Goal: Task Accomplishment & Management: Use online tool/utility

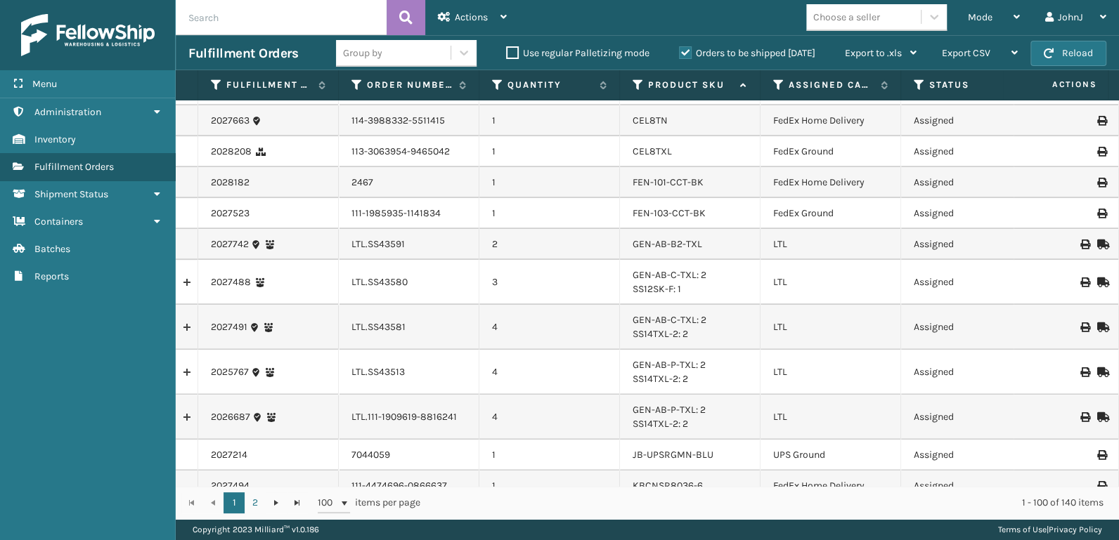
scroll to position [1024, 0]
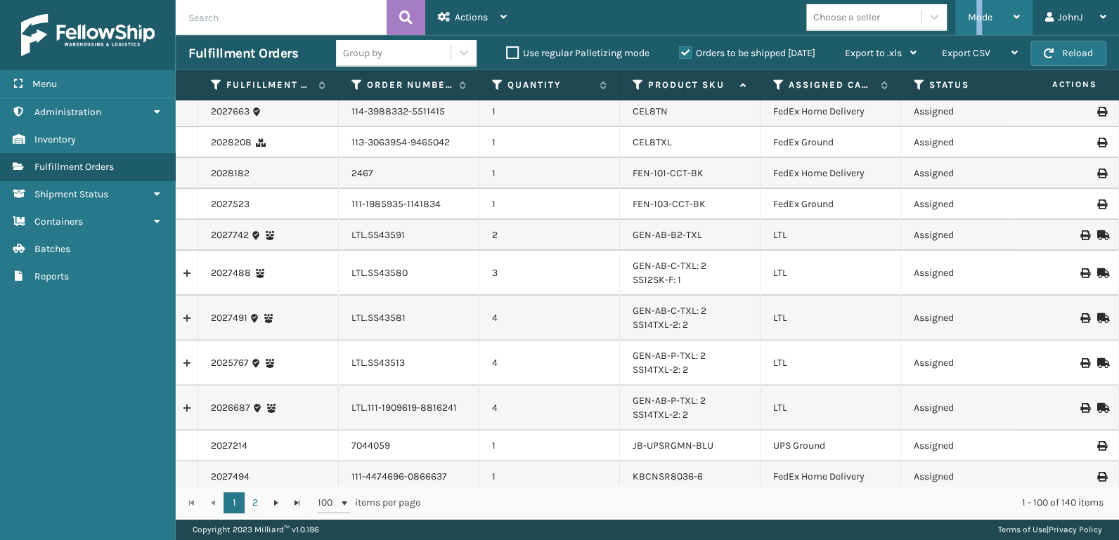
click at [979, 20] on span "Mode" at bounding box center [980, 17] width 25 height 12
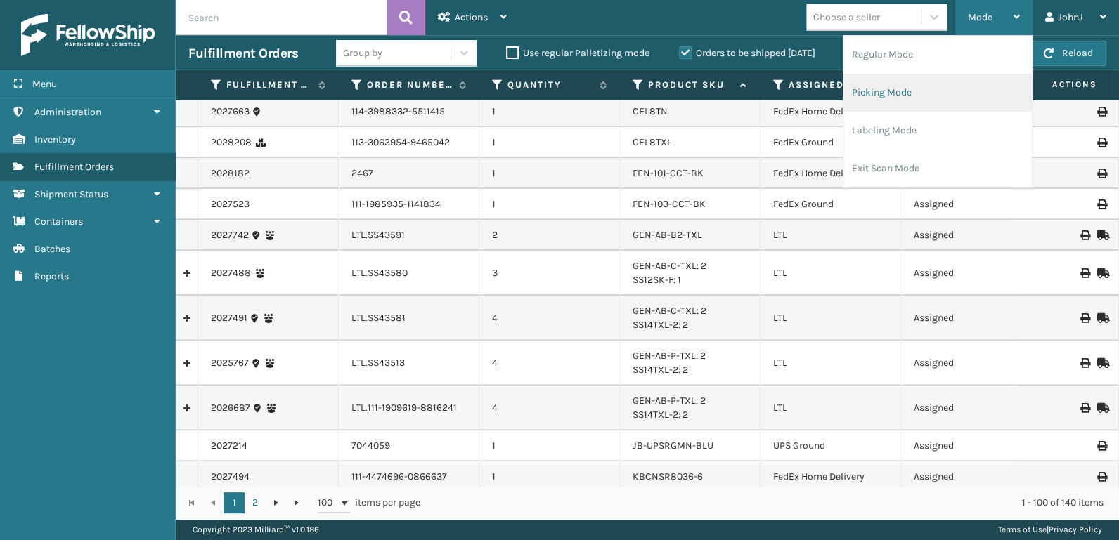
drag, startPoint x: 979, startPoint y: 20, endPoint x: 897, endPoint y: 93, distance: 110.0
click at [897, 93] on li "Picking Mode" at bounding box center [937, 93] width 188 height 38
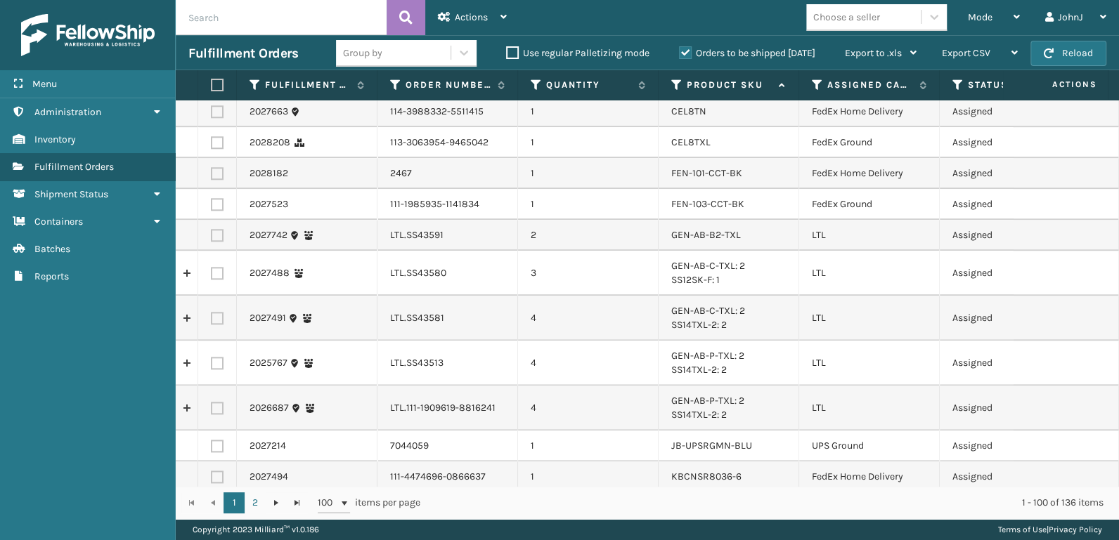
click at [221, 234] on label at bounding box center [217, 235] width 13 height 13
click at [212, 234] on input "checkbox" at bounding box center [211, 233] width 1 height 9
checkbox input "true"
click at [214, 275] on label at bounding box center [217, 273] width 13 height 13
click at [212, 275] on input "checkbox" at bounding box center [211, 271] width 1 height 9
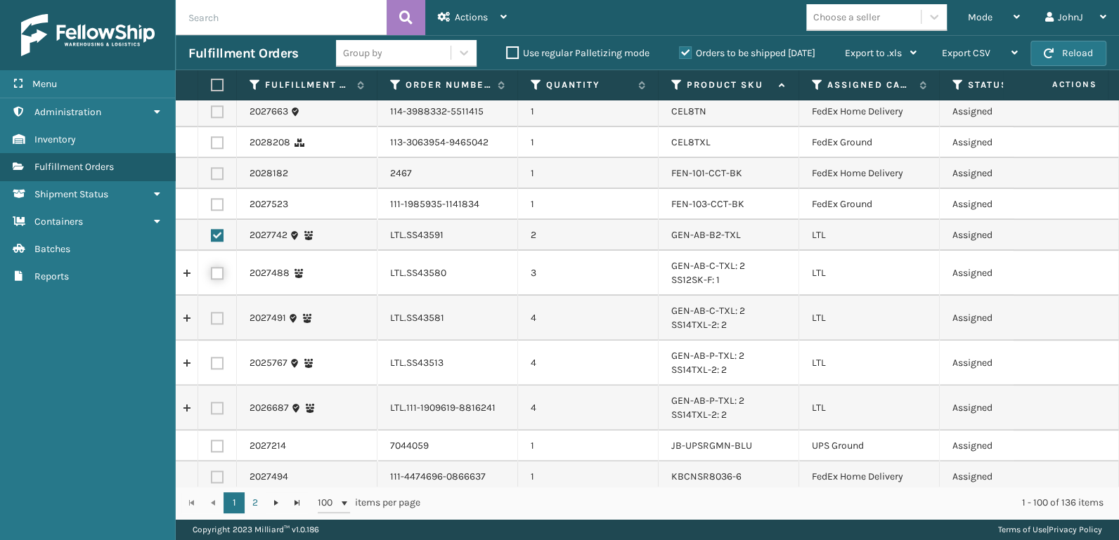
checkbox input "true"
drag, startPoint x: 218, startPoint y: 314, endPoint x: 219, endPoint y: 333, distance: 19.0
click at [218, 318] on label at bounding box center [217, 318] width 13 height 13
click at [212, 318] on input "checkbox" at bounding box center [211, 316] width 1 height 9
checkbox input "true"
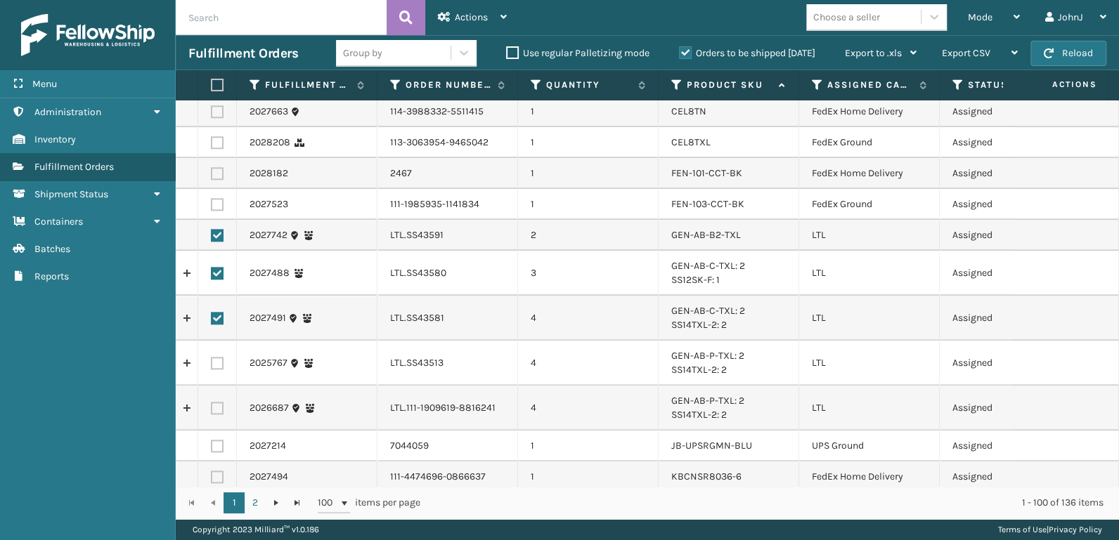
drag, startPoint x: 218, startPoint y: 356, endPoint x: 218, endPoint y: 370, distance: 13.4
click at [218, 360] on label at bounding box center [217, 363] width 13 height 13
click at [212, 360] on input "checkbox" at bounding box center [211, 361] width 1 height 9
checkbox input "true"
click at [219, 413] on td at bounding box center [217, 408] width 39 height 45
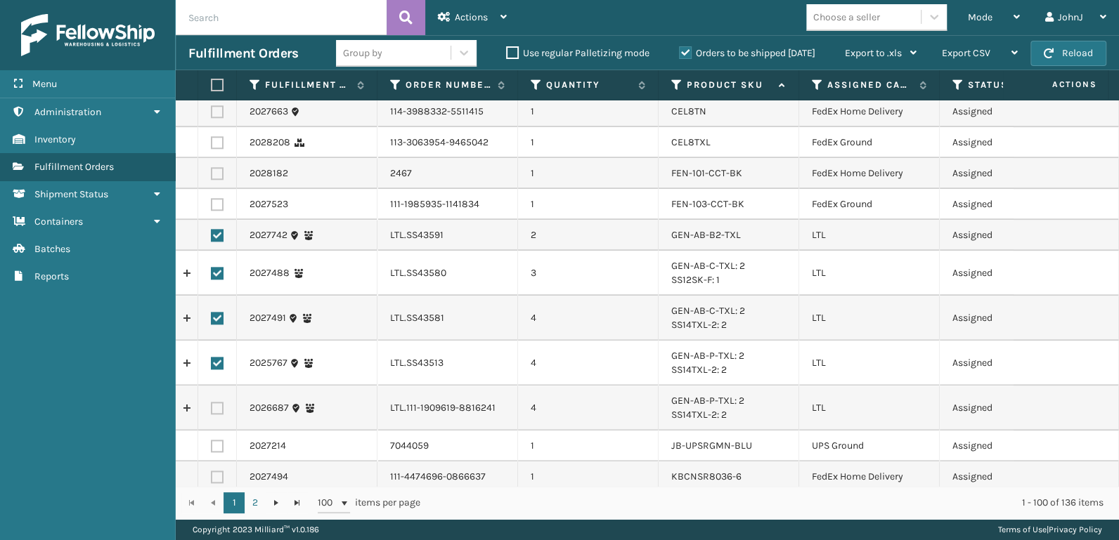
click at [213, 409] on label at bounding box center [217, 408] width 13 height 13
click at [212, 409] on input "checkbox" at bounding box center [211, 406] width 1 height 9
checkbox input "true"
click at [452, 15] on div "Actions" at bounding box center [472, 17] width 69 height 35
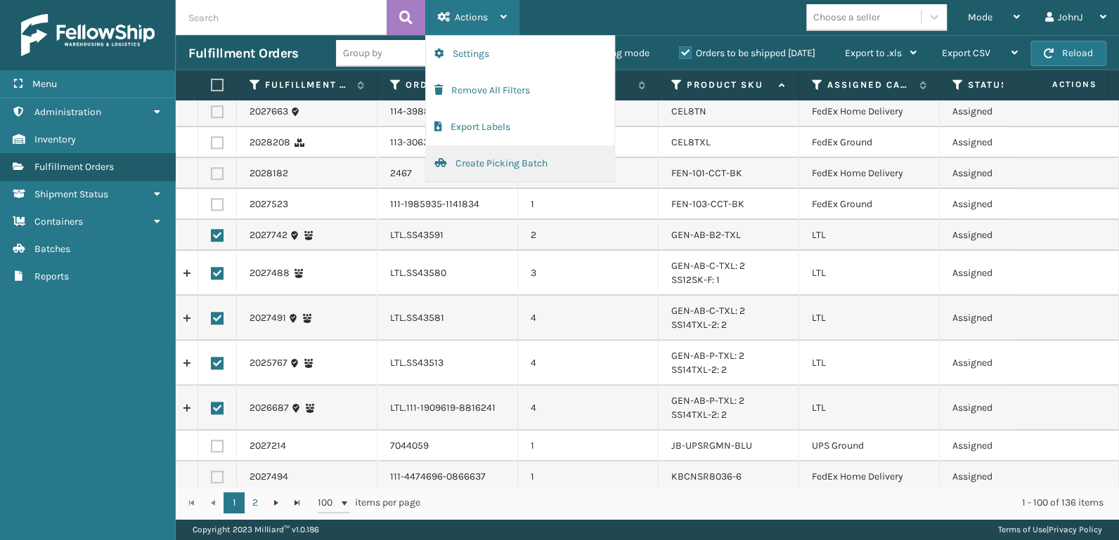
click at [474, 160] on button "Create Picking Batch" at bounding box center [520, 163] width 188 height 37
